Goal: Information Seeking & Learning: Find specific page/section

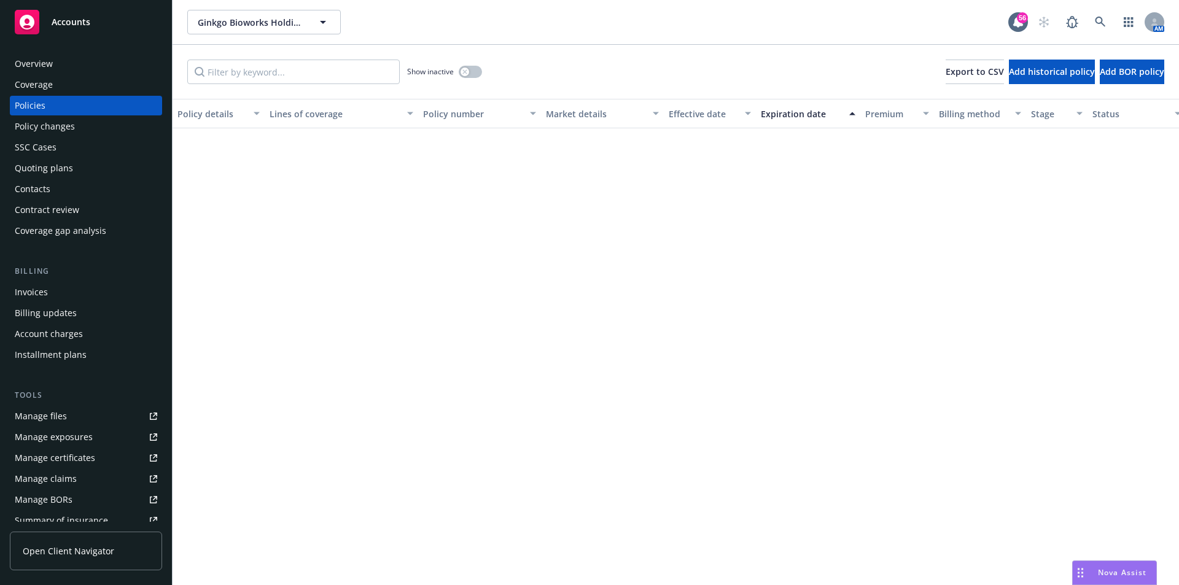
scroll to position [755, 152]
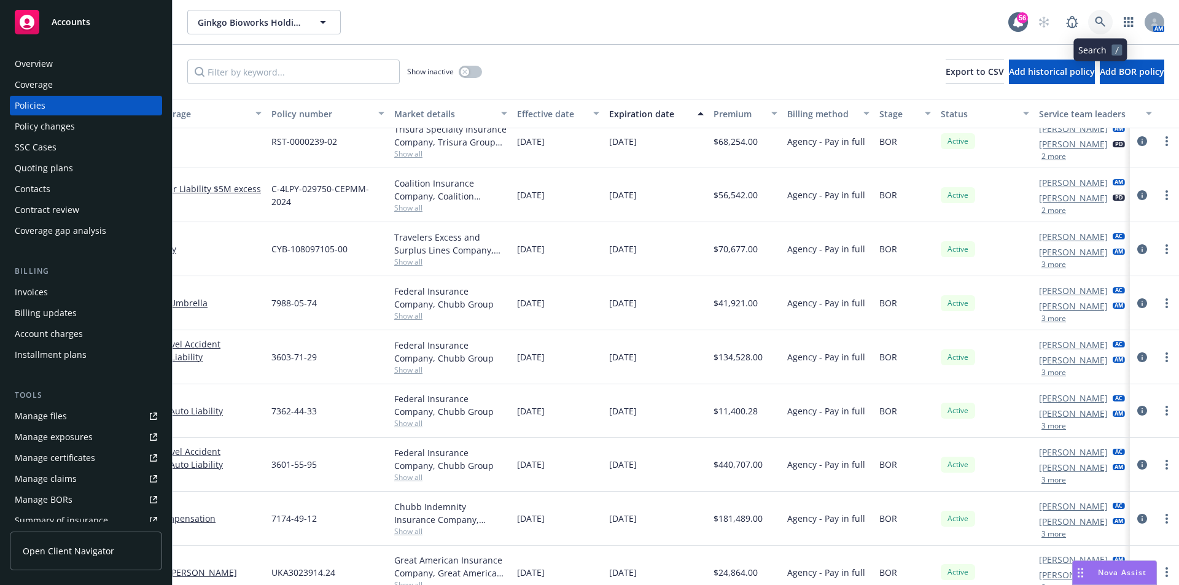
click at [1103, 18] on icon at bounding box center [1100, 22] width 11 height 11
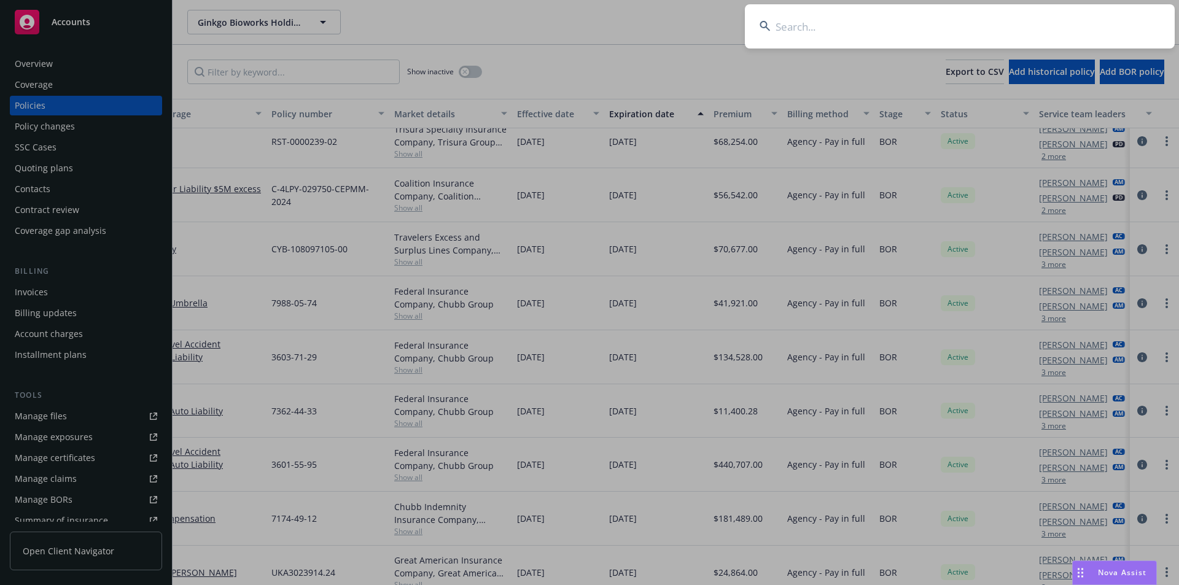
click at [814, 27] on input at bounding box center [960, 26] width 430 height 44
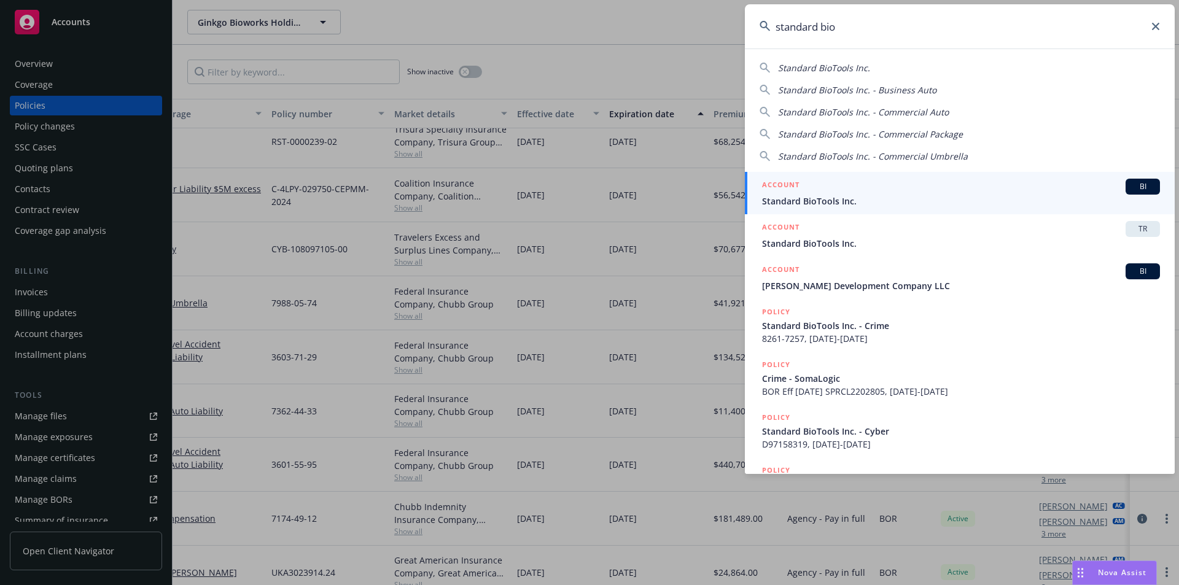
type input "standard bio"
click at [875, 179] on div "ACCOUNT BI" at bounding box center [961, 187] width 398 height 16
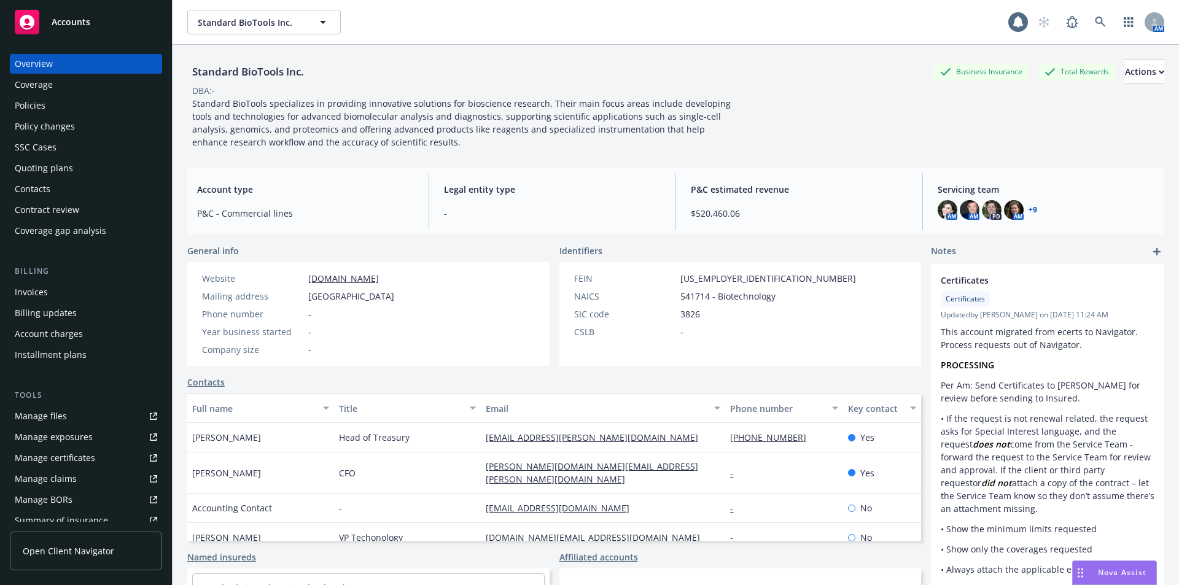
click at [45, 104] on div "Policies" at bounding box center [86, 106] width 142 height 20
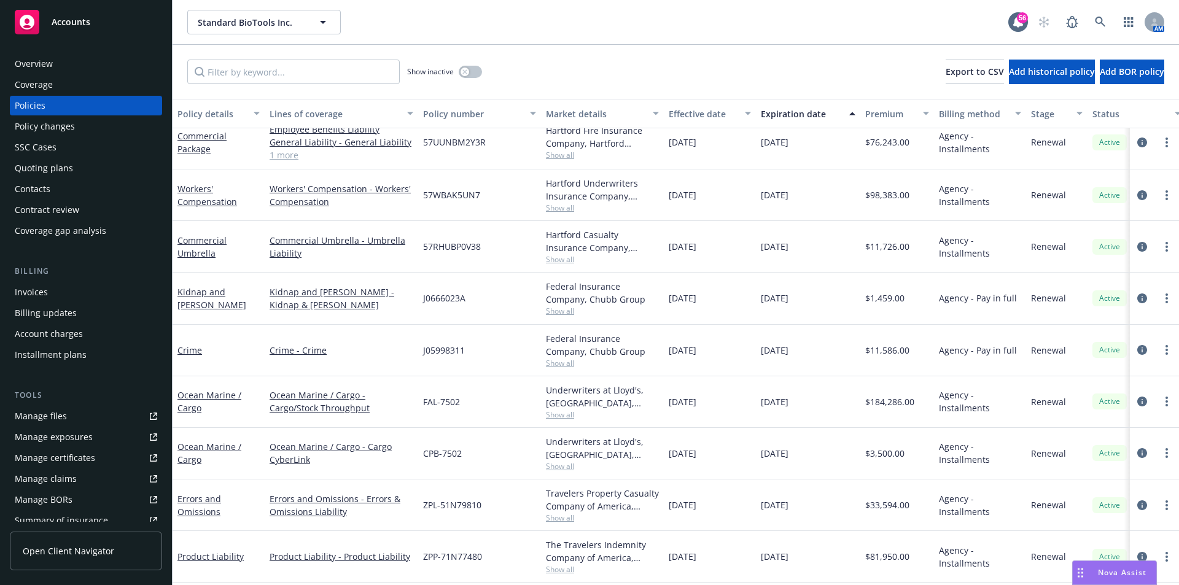
scroll to position [603, 0]
click at [213, 300] on link "Kidnap and [PERSON_NAME]" at bounding box center [211, 300] width 69 height 25
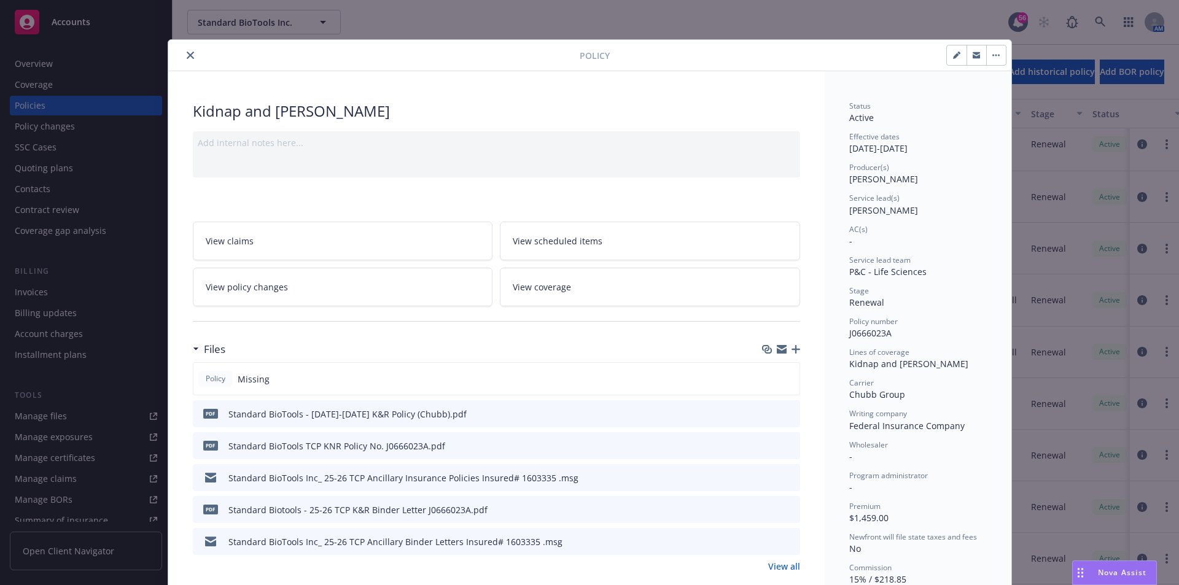
click at [187, 58] on icon "close" at bounding box center [190, 55] width 7 height 7
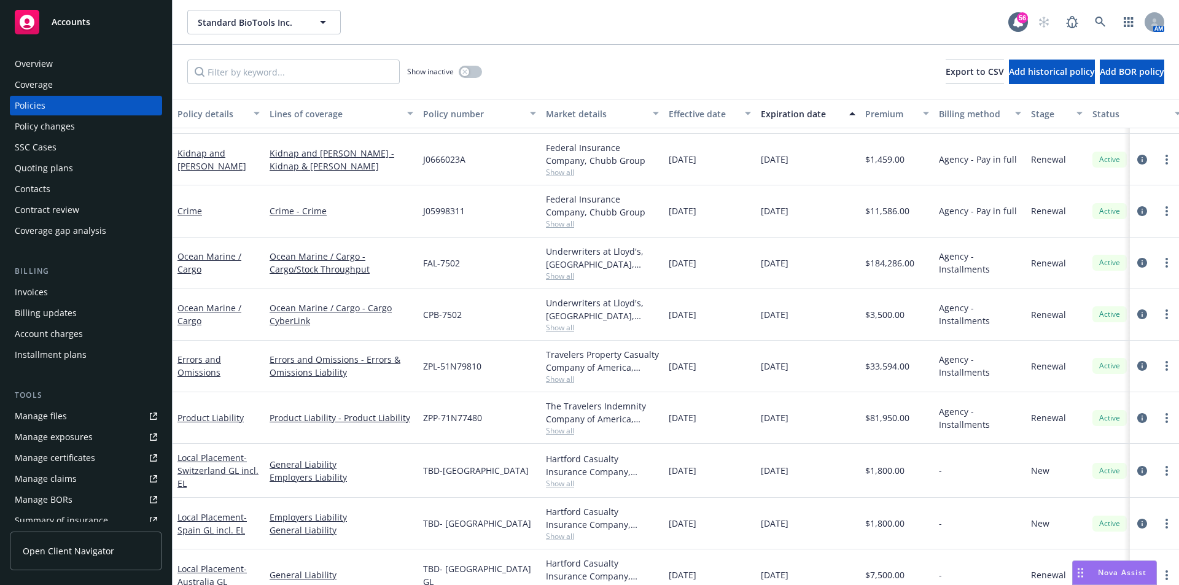
scroll to position [726, 0]
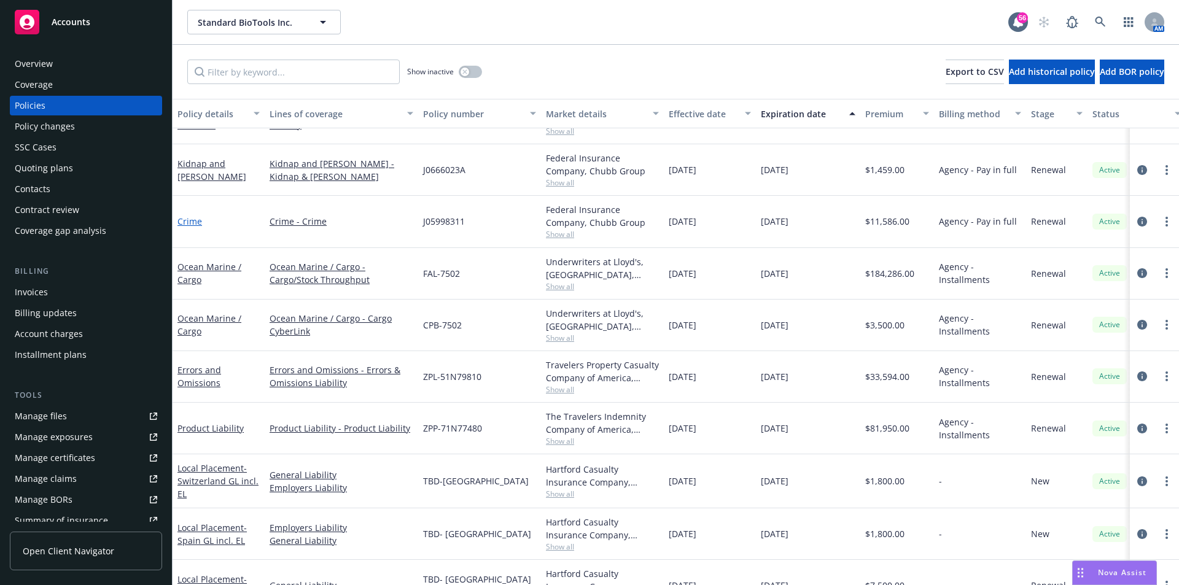
click at [195, 224] on link "Crime" at bounding box center [189, 222] width 25 height 12
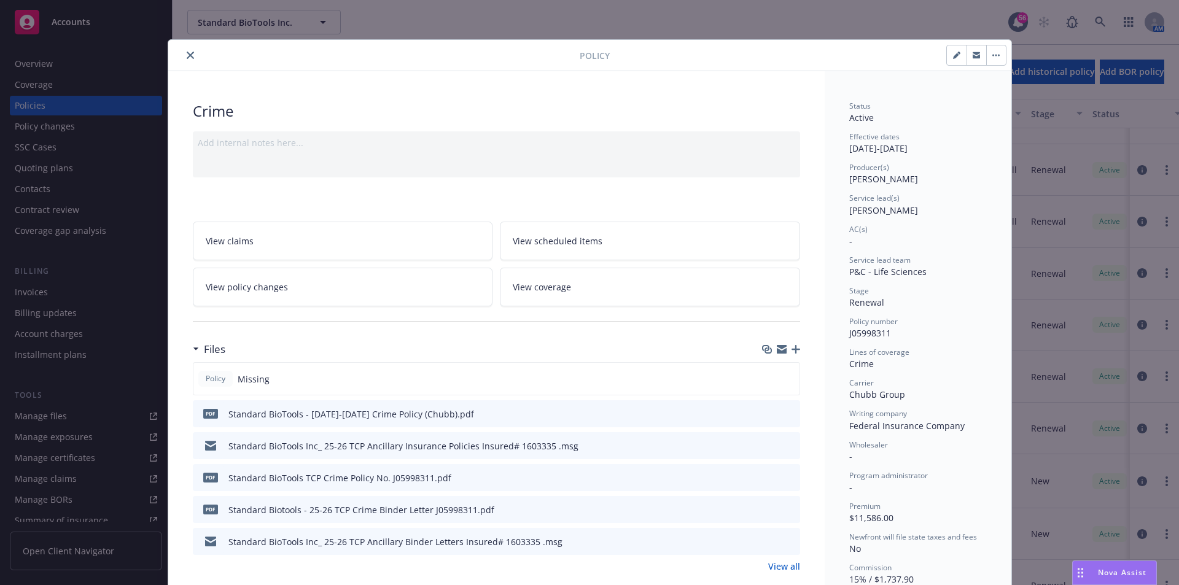
click at [788, 411] on icon "preview file" at bounding box center [788, 413] width 11 height 9
click at [790, 545] on div "Standard BioTools Inc_ 25-26 TCP Ancillary Binder Letters Insured# 1603335 .msg" at bounding box center [496, 541] width 607 height 27
click at [786, 543] on icon "preview file" at bounding box center [788, 541] width 11 height 9
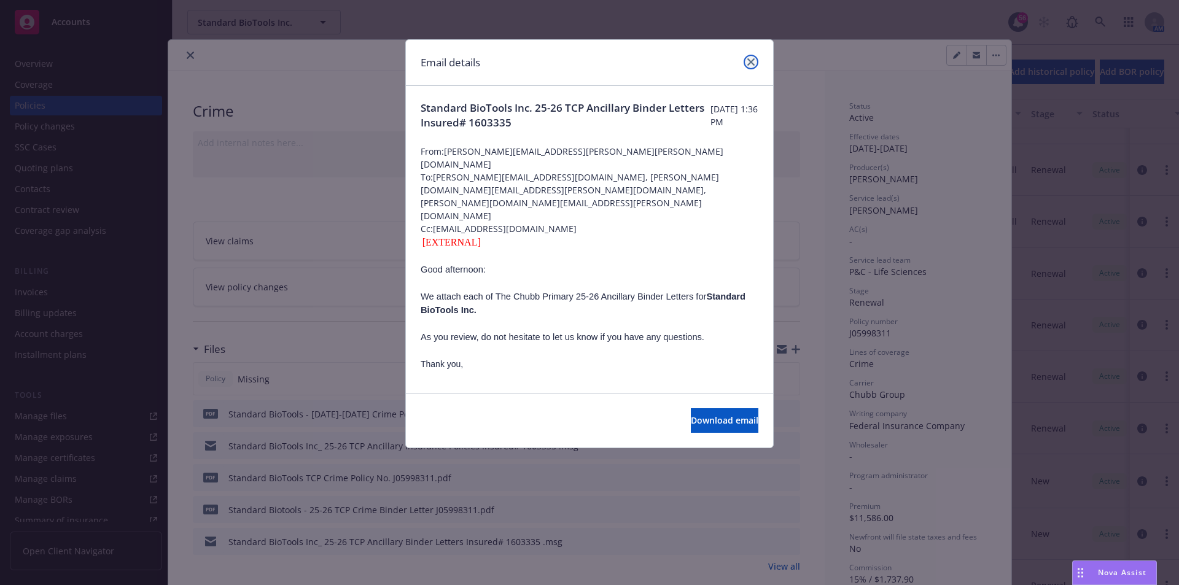
click at [753, 60] on icon "close" at bounding box center [750, 61] width 7 height 7
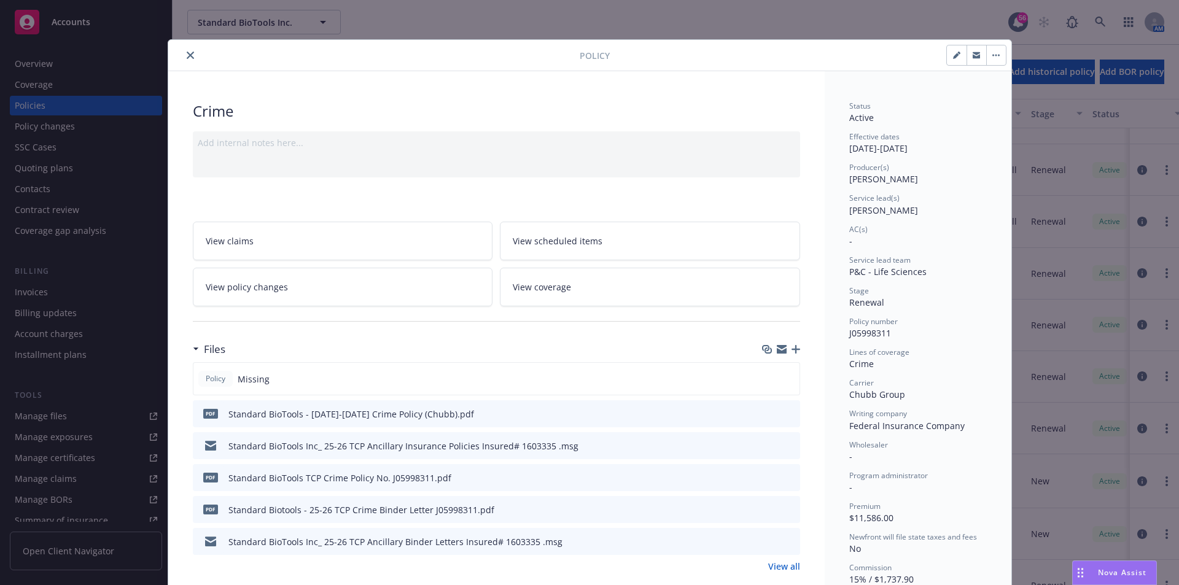
click at [187, 52] on icon "close" at bounding box center [190, 55] width 7 height 7
